Goal: Task Accomplishment & Management: Manage account settings

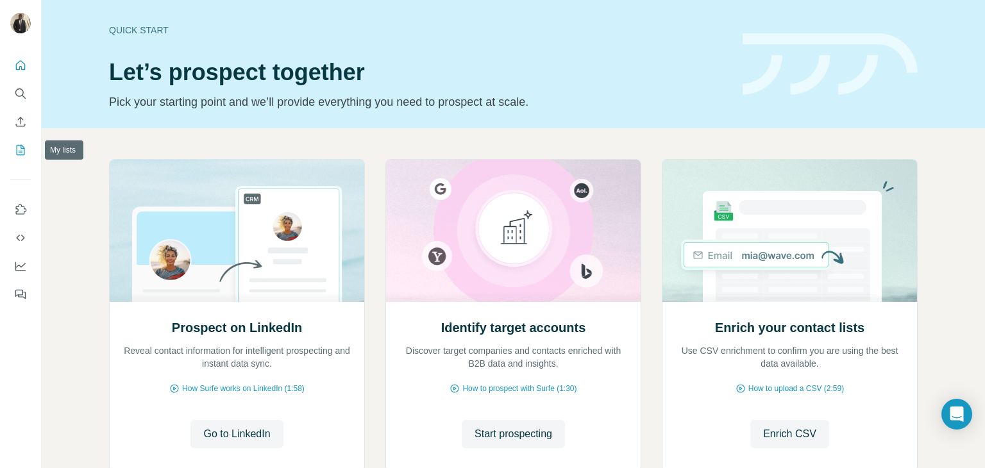
click at [13, 146] on button "My lists" at bounding box center [20, 150] width 21 height 23
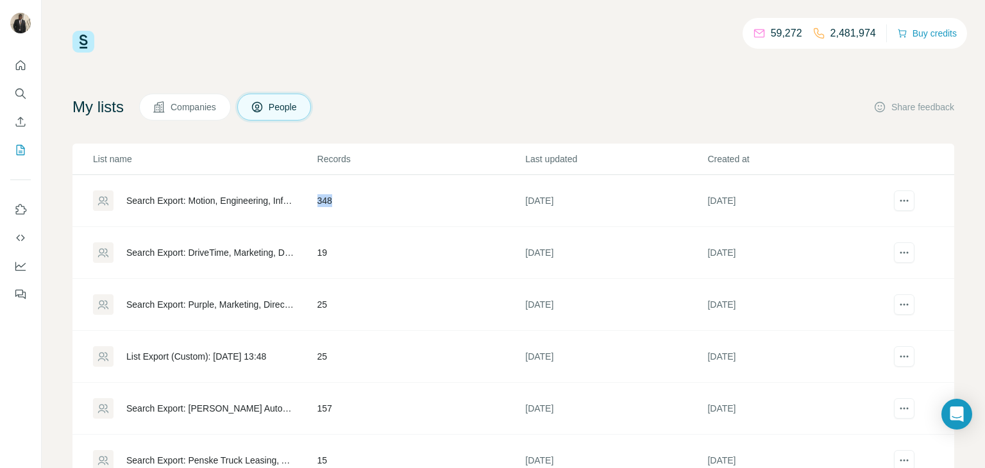
drag, startPoint x: 316, startPoint y: 203, endPoint x: 354, endPoint y: 203, distance: 38.5
click at [354, 203] on td "348" at bounding box center [421, 201] width 208 height 52
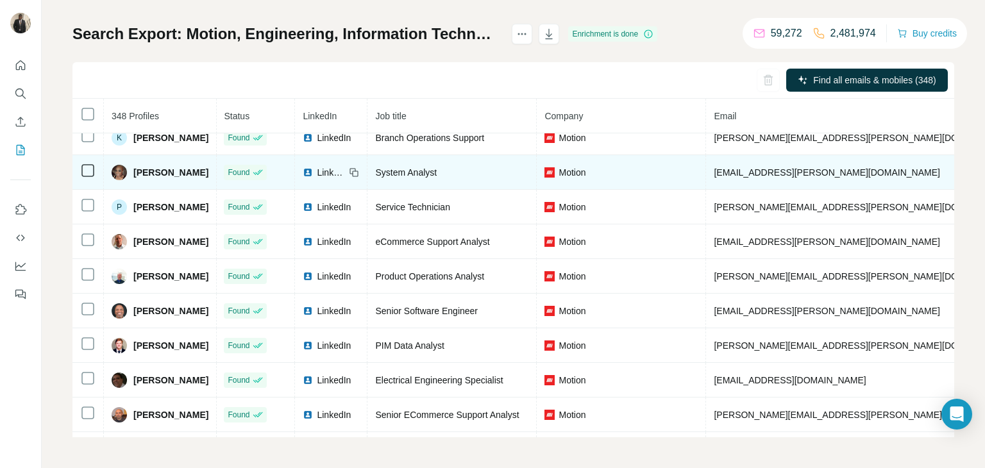
scroll to position [0, 1]
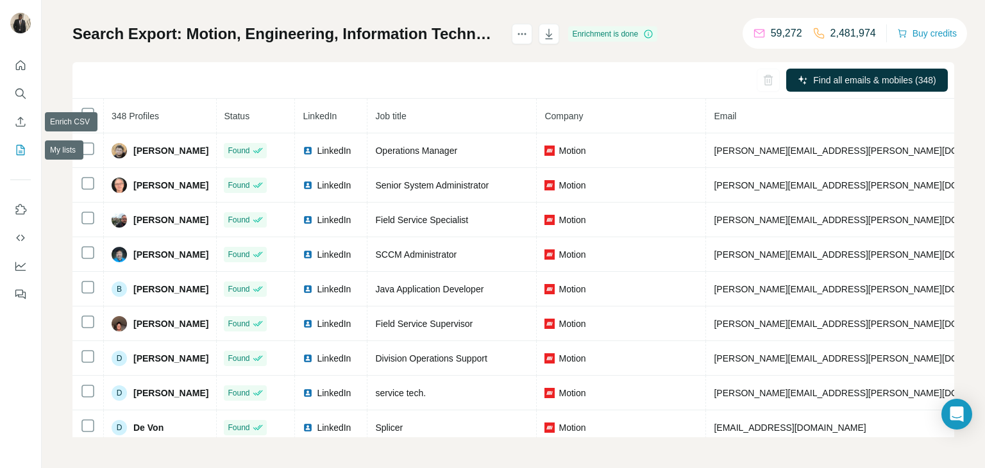
click at [19, 146] on icon "My lists" at bounding box center [20, 150] width 13 height 13
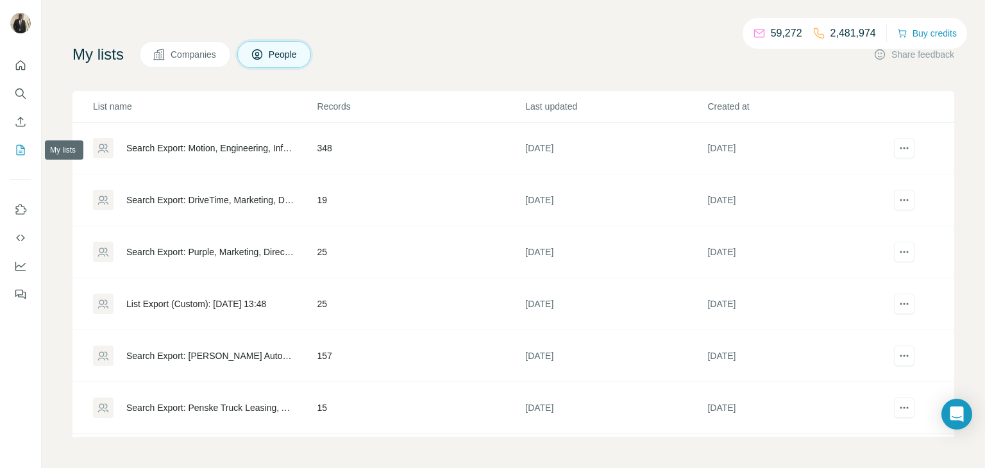
scroll to position [53, 0]
click at [908, 151] on icon "actions" at bounding box center [904, 148] width 13 height 13
